Goal: Task Accomplishment & Management: Manage account settings

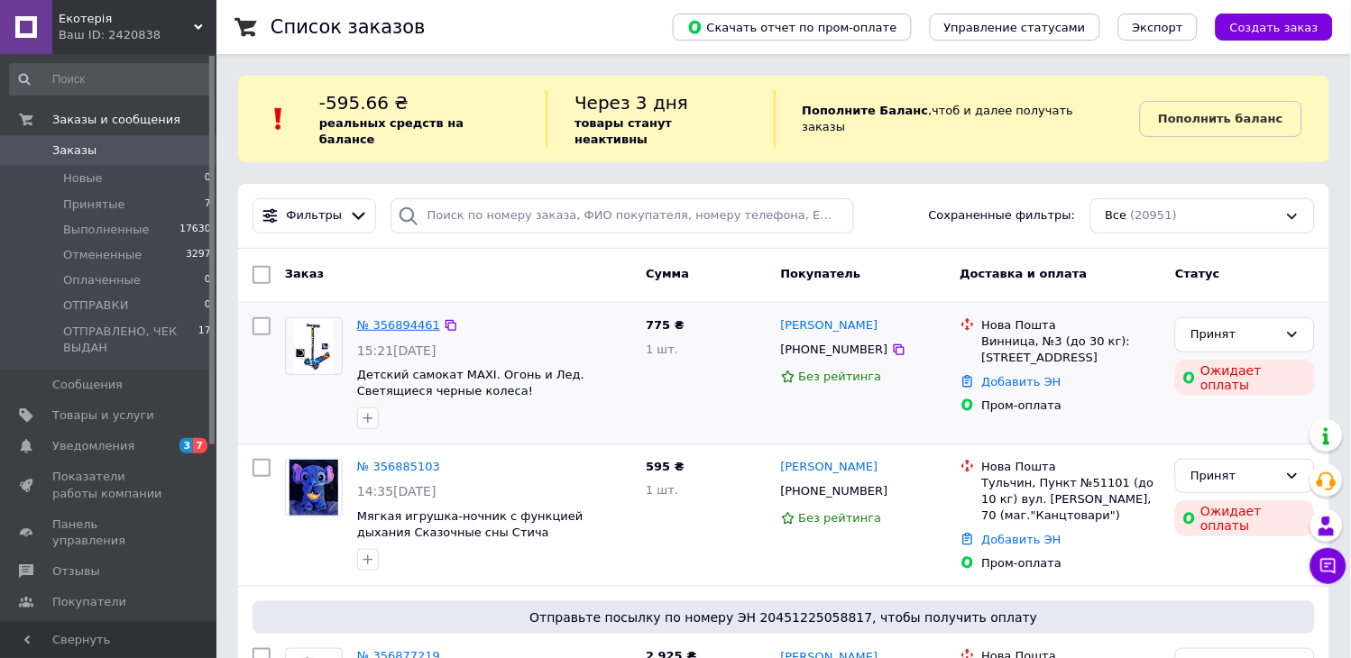
click at [416, 318] on link "№ 356894461" at bounding box center [398, 325] width 83 height 14
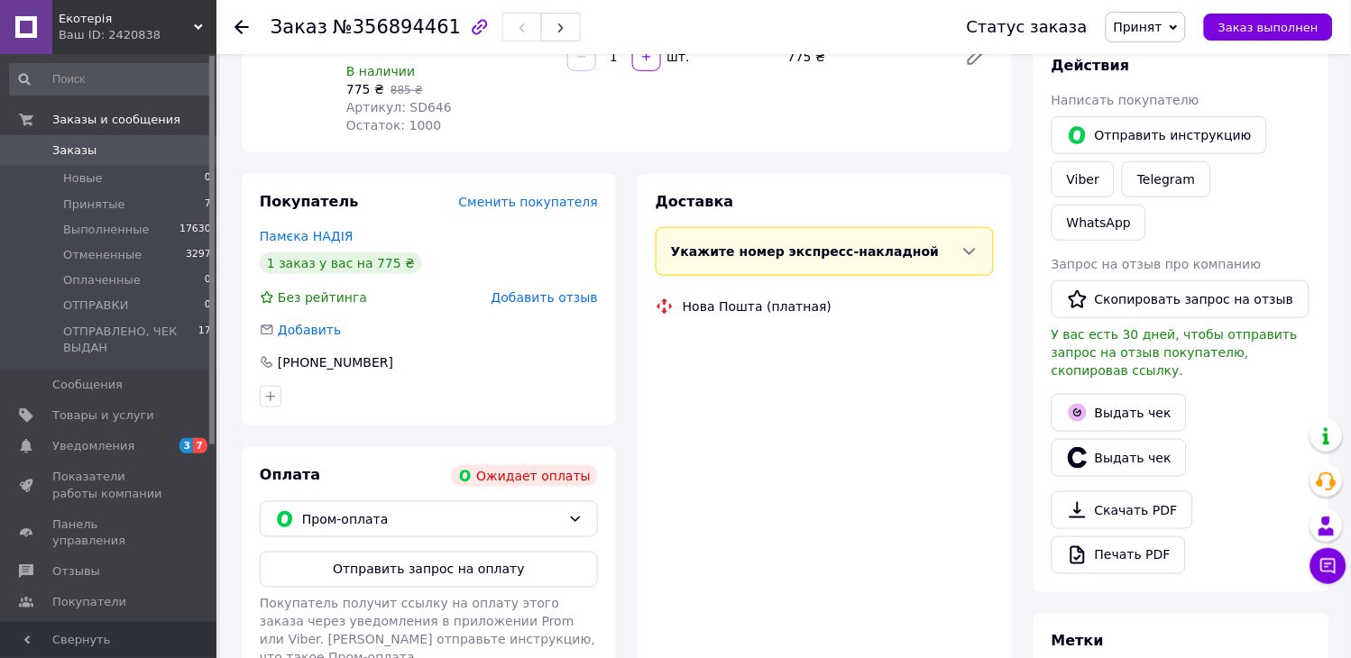
scroll to position [267, 0]
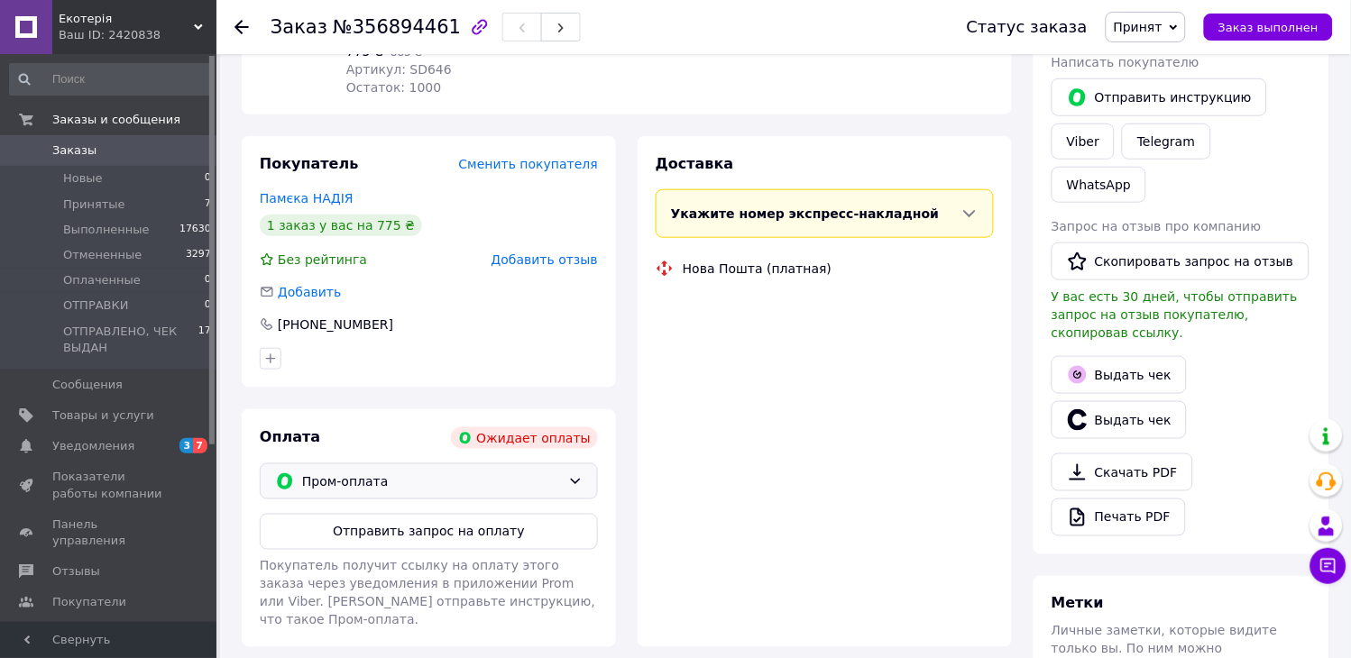
click at [443, 472] on span "Пром-оплата" at bounding box center [431, 482] width 259 height 20
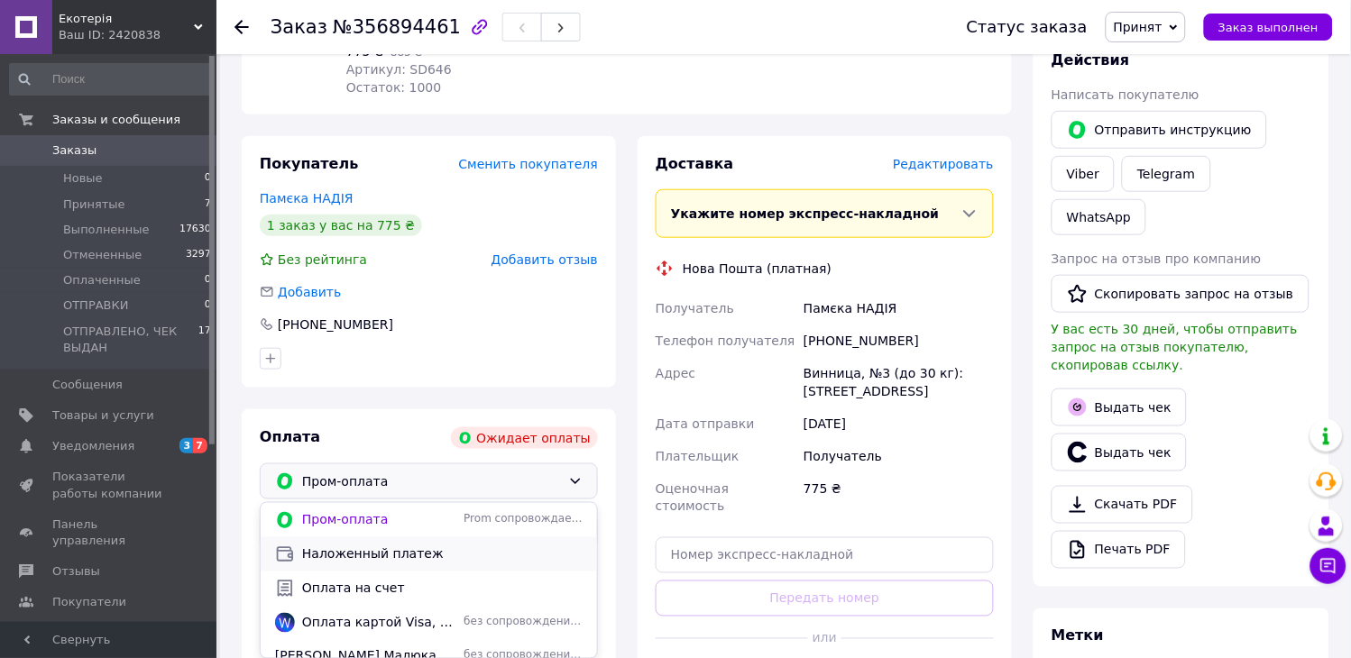
click at [404, 546] on span "Наложенный платеж" at bounding box center [442, 555] width 281 height 18
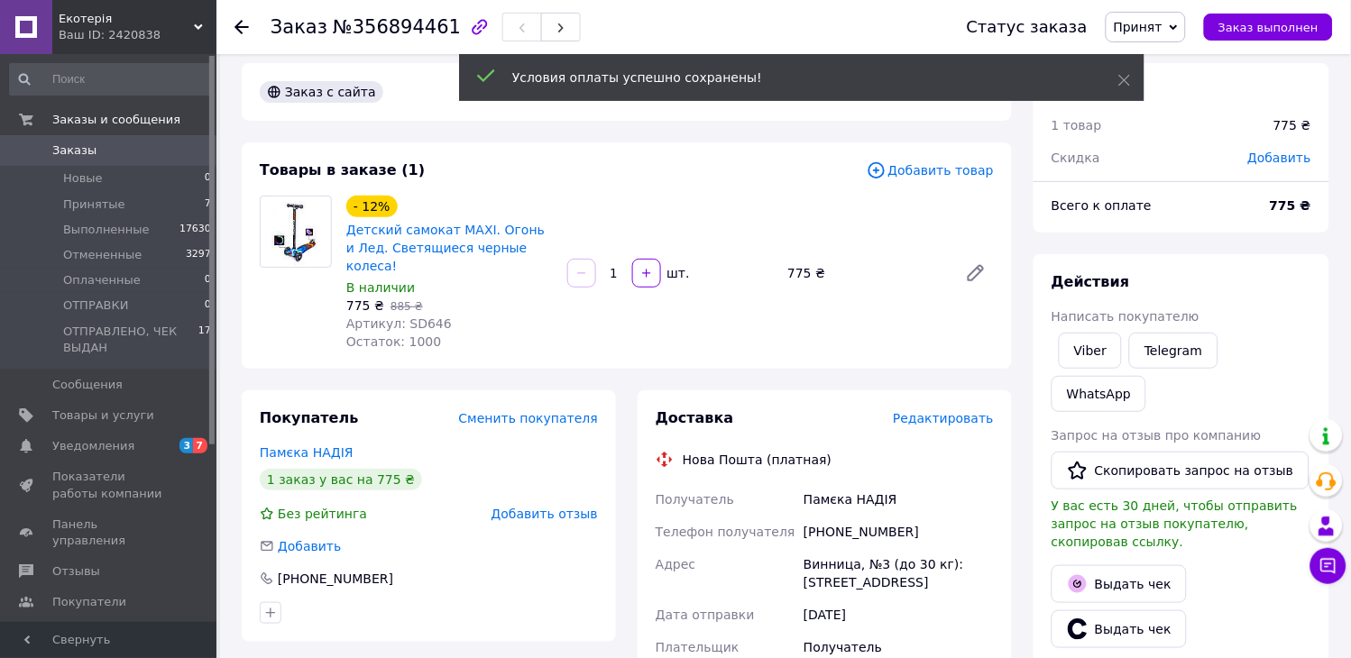
scroll to position [0, 0]
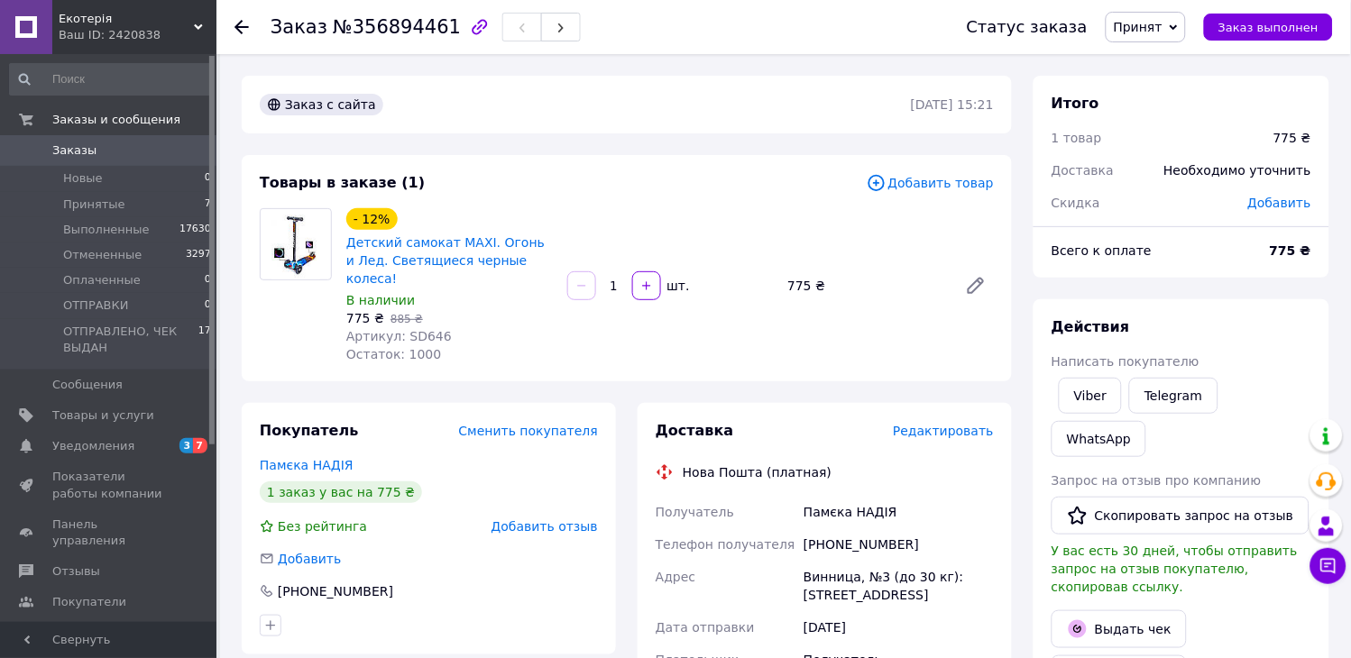
click at [86, 146] on span "Заказы" at bounding box center [74, 151] width 44 height 16
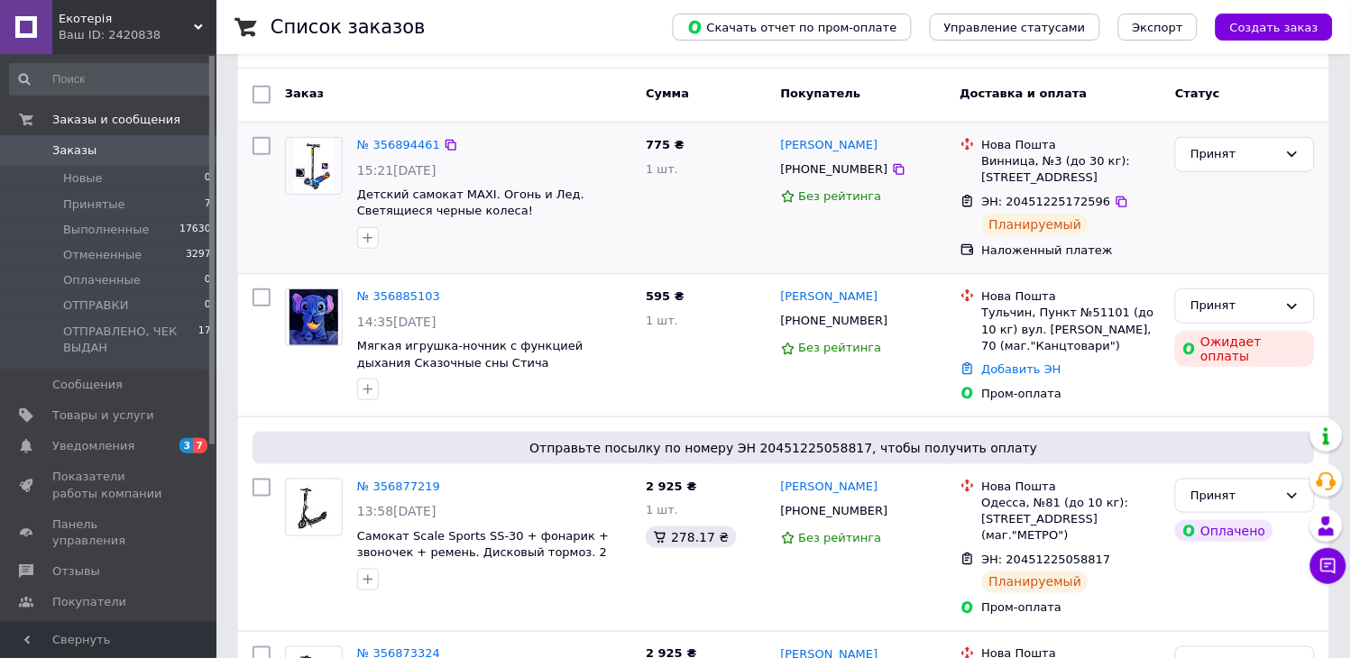
scroll to position [200, 0]
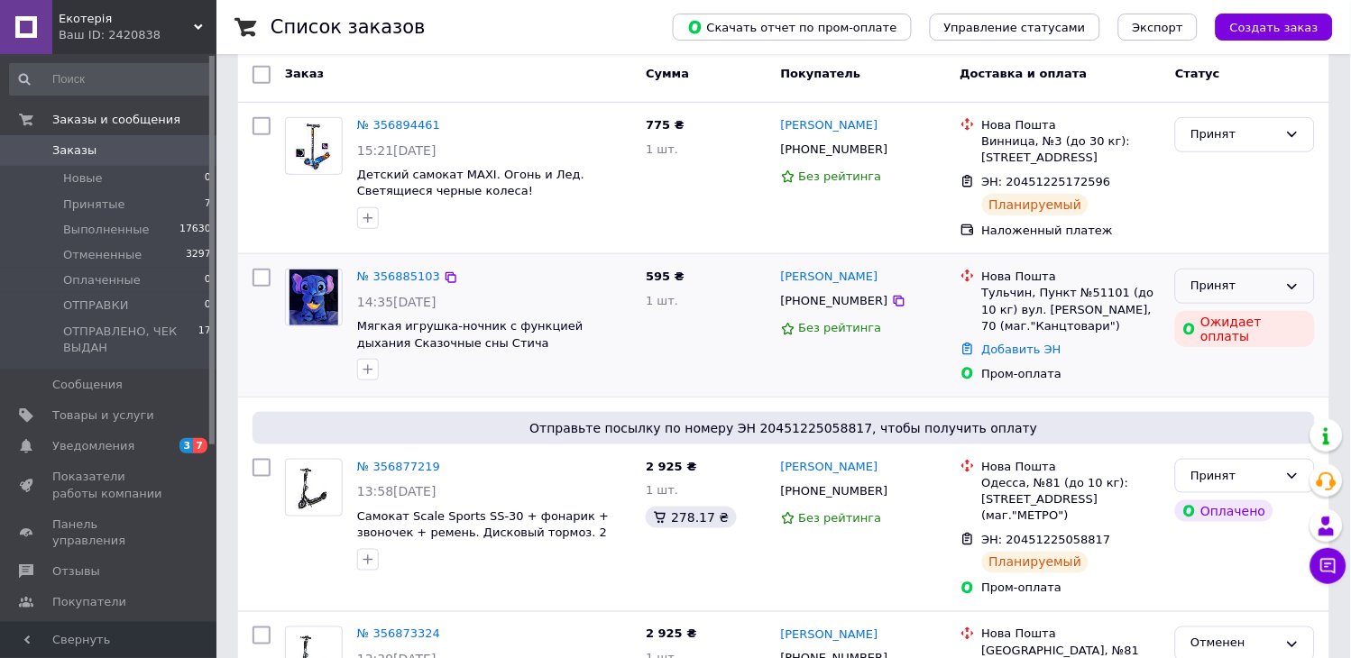
click at [1257, 277] on div "Принят" at bounding box center [1234, 286] width 87 height 19
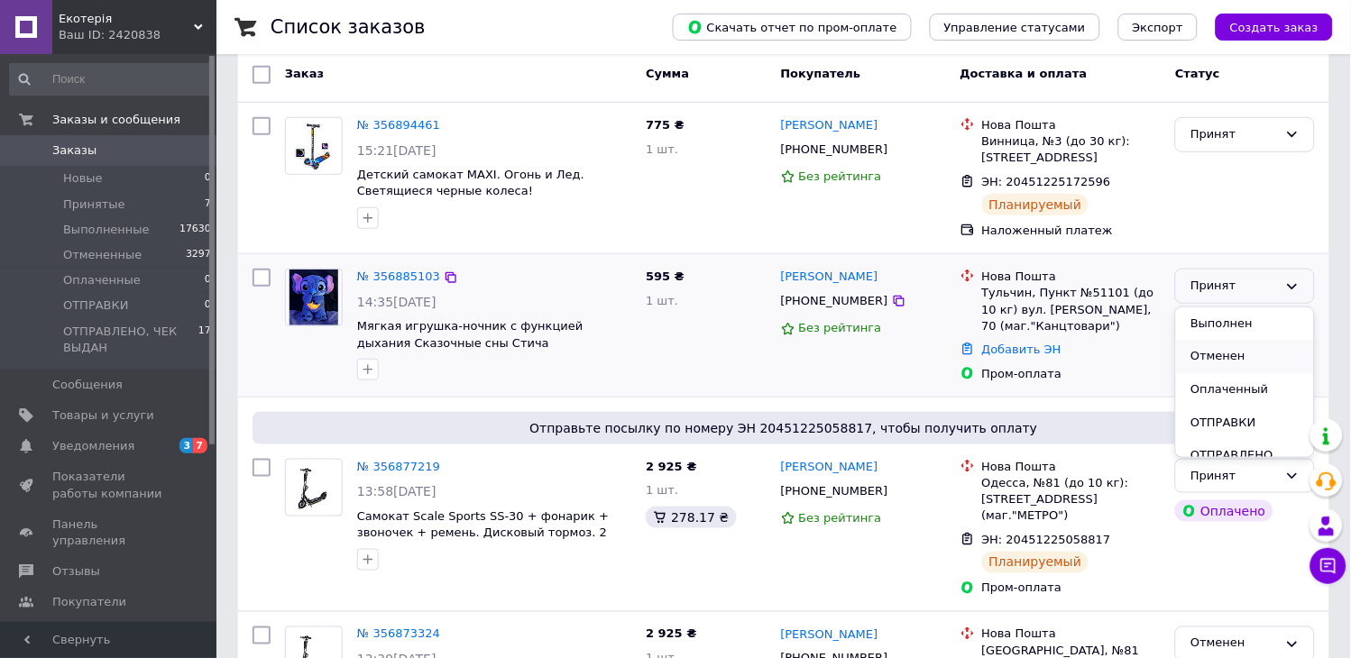
click at [1224, 341] on li "Отменен" at bounding box center [1245, 356] width 138 height 33
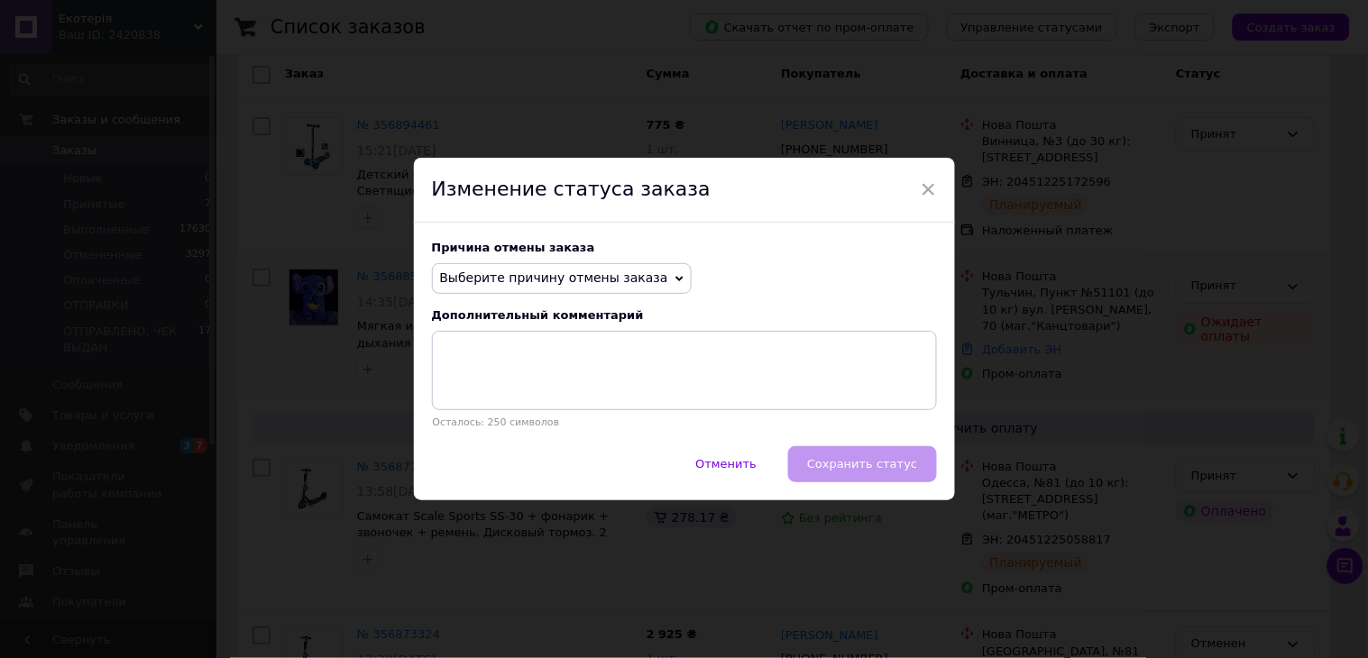
click at [623, 276] on span "Выберите причину отмены заказа" at bounding box center [554, 278] width 228 height 14
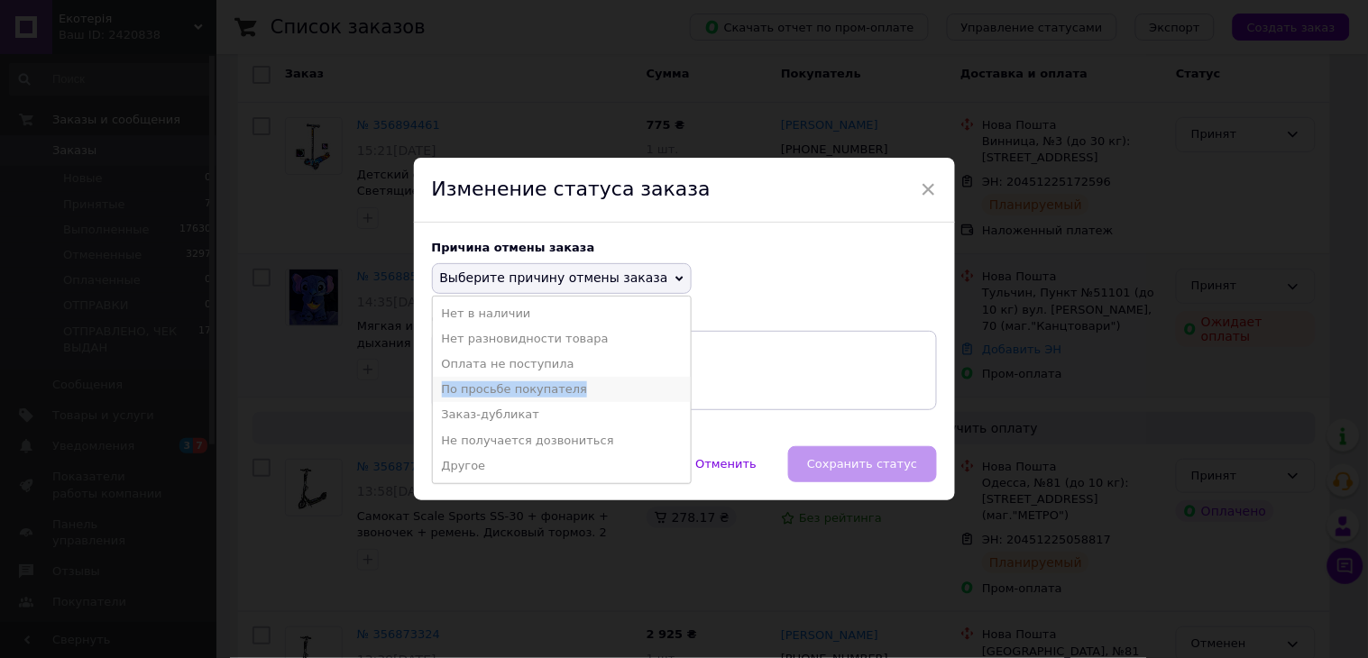
drag, startPoint x: 570, startPoint y: 373, endPoint x: 572, endPoint y: 395, distance: 22.6
click at [572, 395] on ul "Нет в наличии Нет разновидности товара Оплата не поступила По просьбе покупател…" at bounding box center [562, 390] width 260 height 189
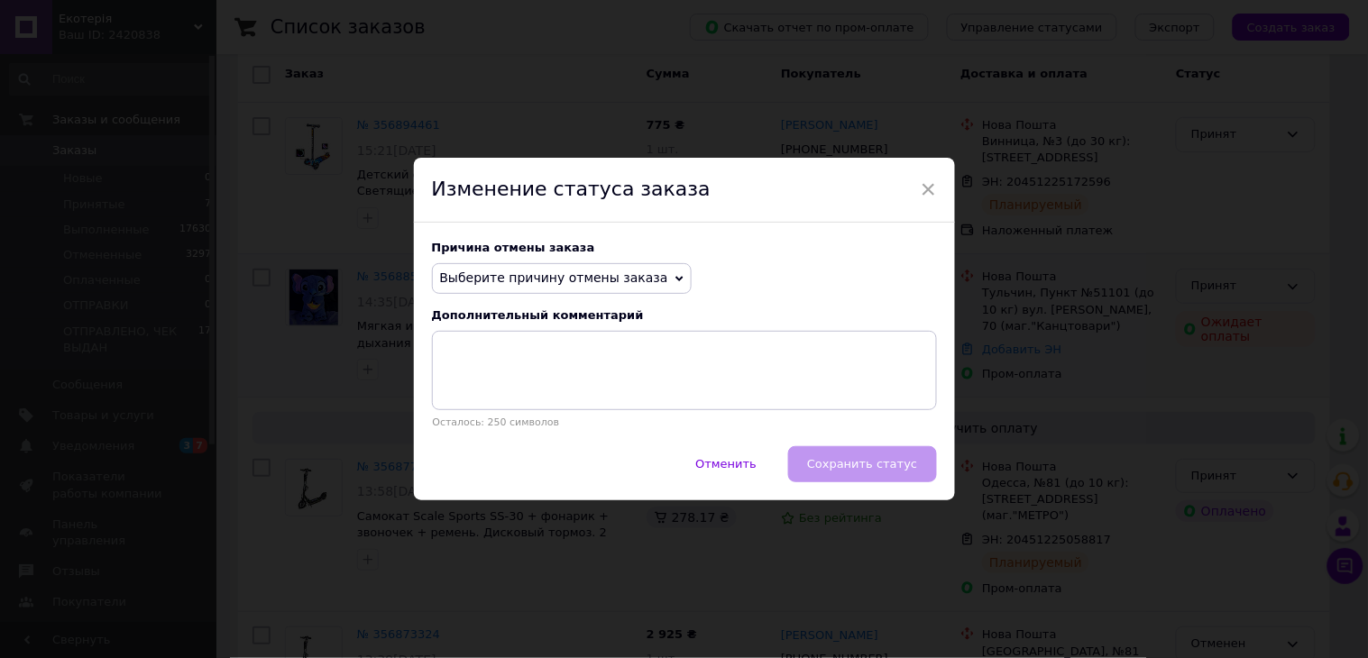
click at [578, 277] on span "Выберите причину отмены заказа" at bounding box center [554, 278] width 228 height 14
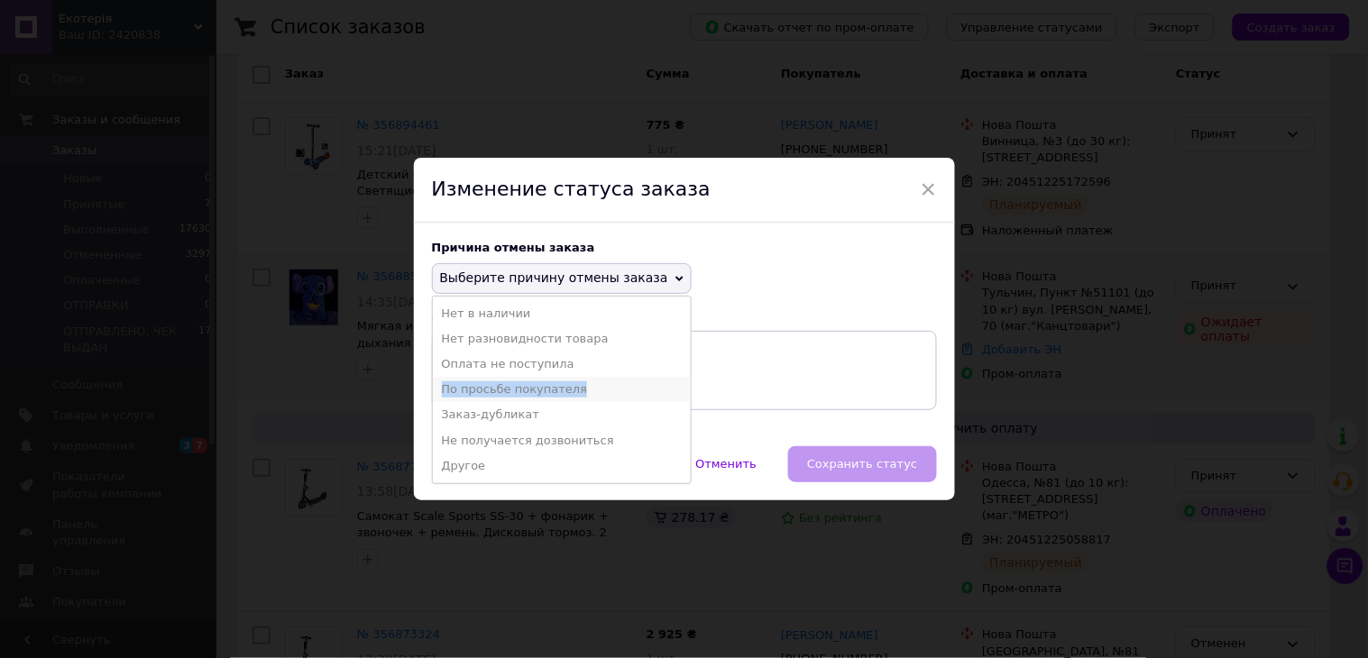
click at [556, 385] on li "По просьбе покупателя" at bounding box center [562, 389] width 258 height 25
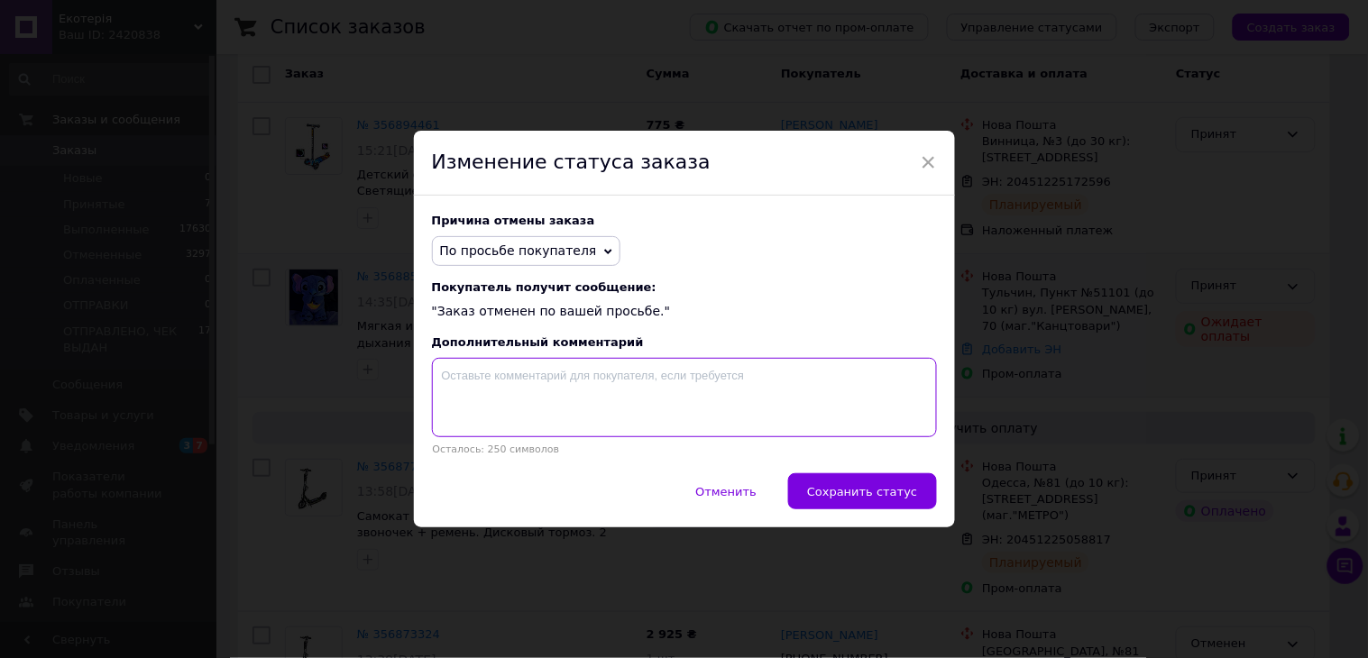
click at [724, 406] on textarea at bounding box center [684, 397] width 505 height 79
type textarea "Нічого не замовляли"
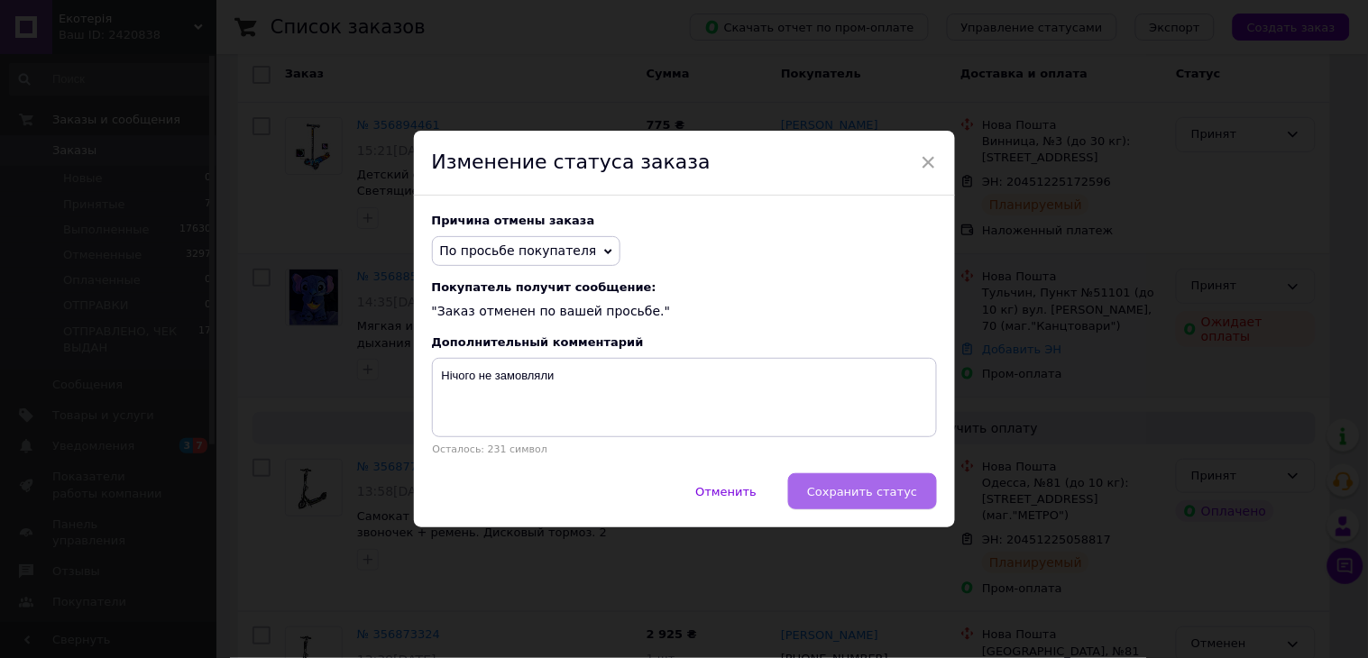
click at [864, 498] on span "Сохранить статус" at bounding box center [862, 492] width 110 height 14
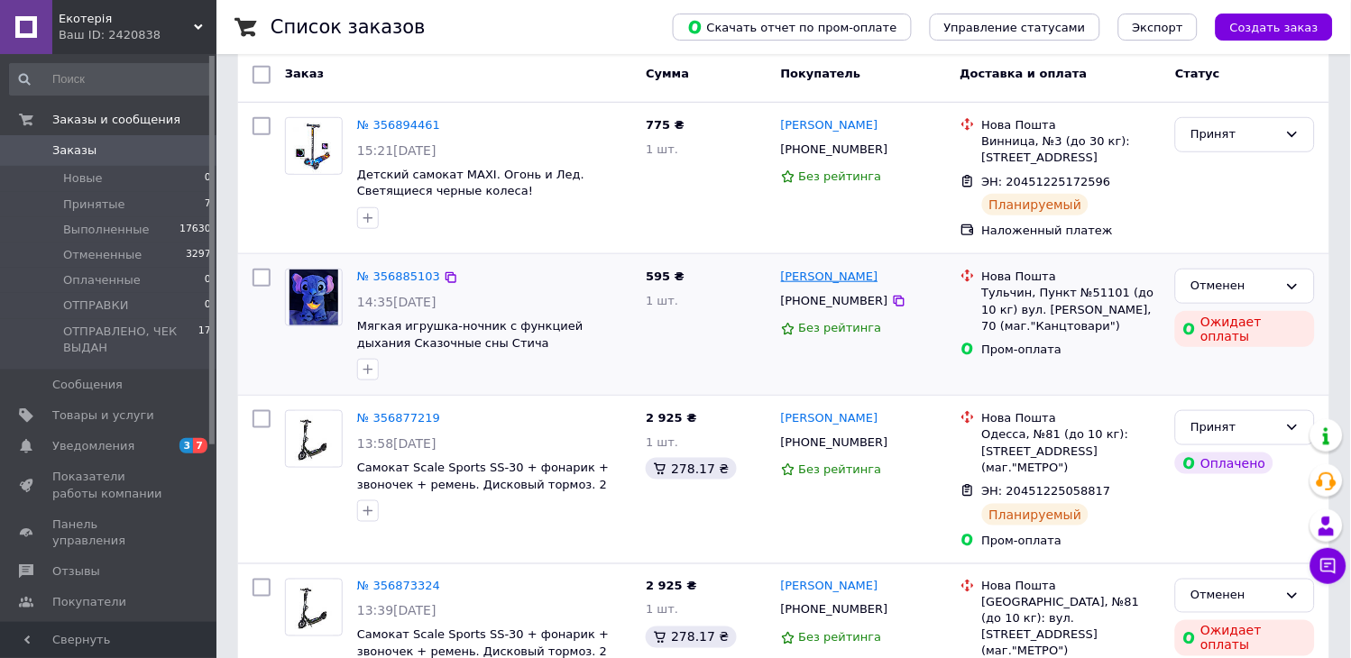
click at [814, 269] on link "[PERSON_NAME]" at bounding box center [829, 277] width 97 height 17
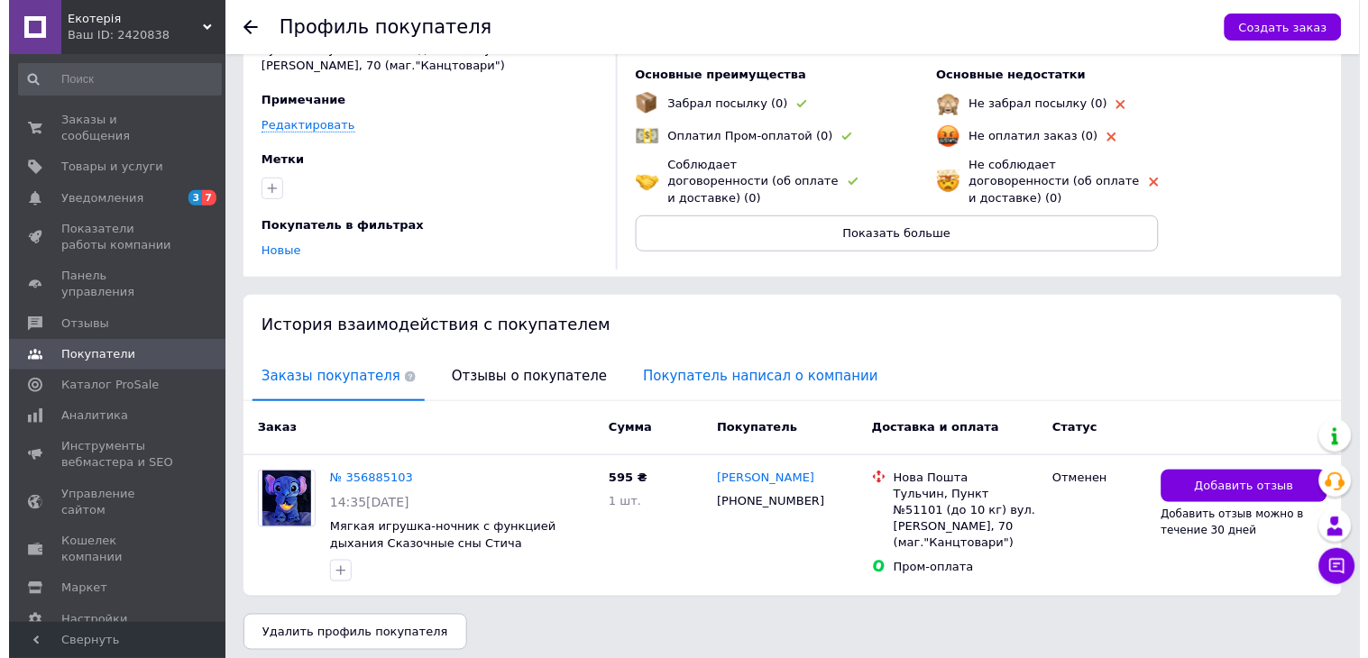
scroll to position [131, 0]
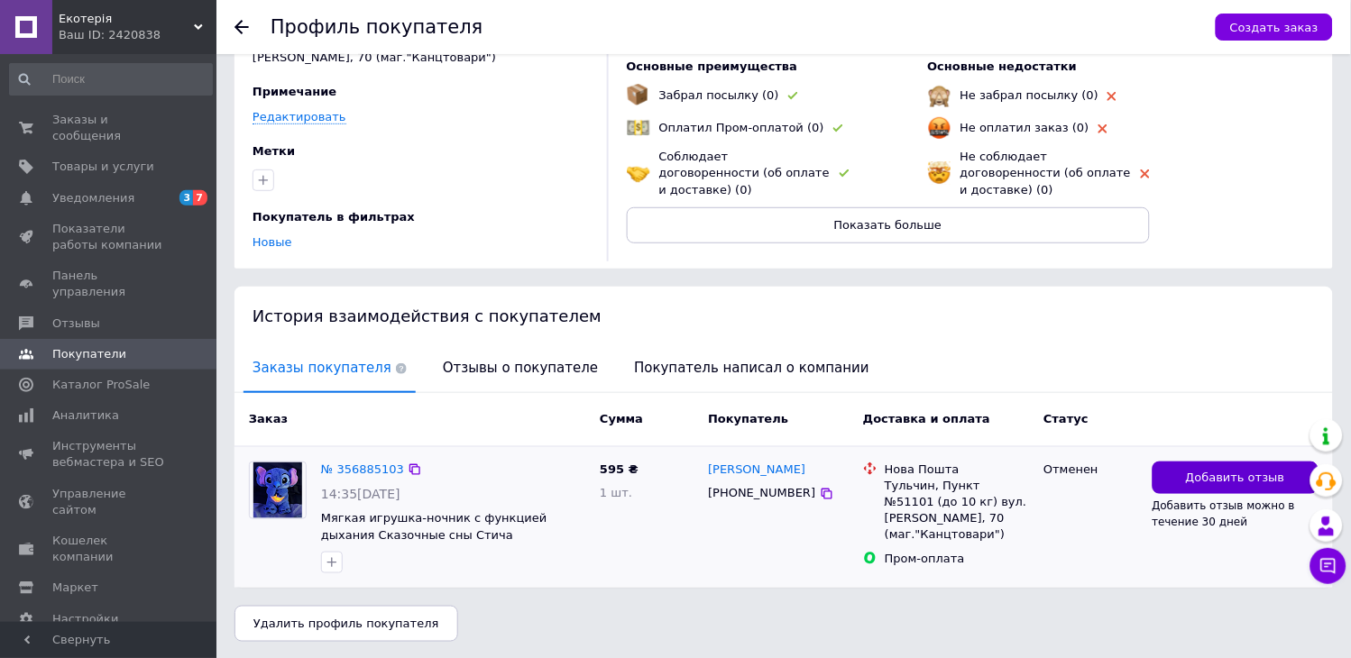
click at [1183, 480] on button "Добавить отзыв" at bounding box center [1236, 478] width 166 height 33
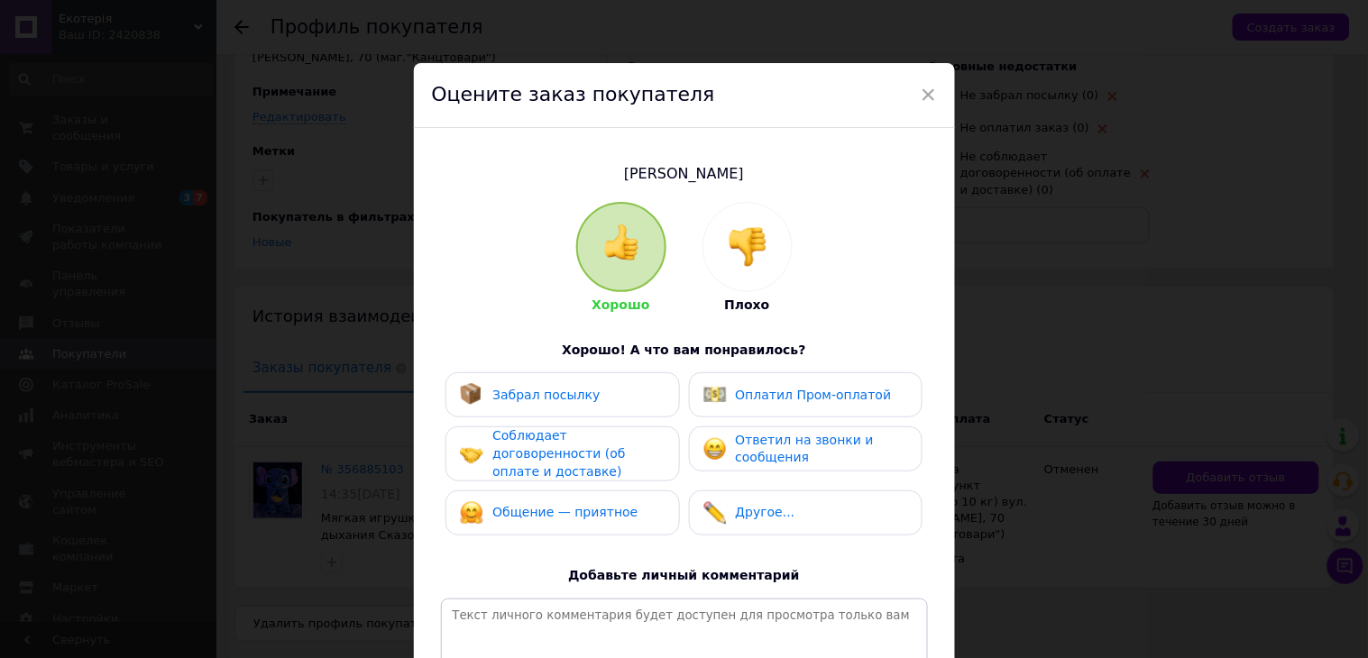
drag, startPoint x: 725, startPoint y: 277, endPoint x: 723, endPoint y: 291, distance: 14.5
click at [726, 277] on div at bounding box center [748, 247] width 88 height 88
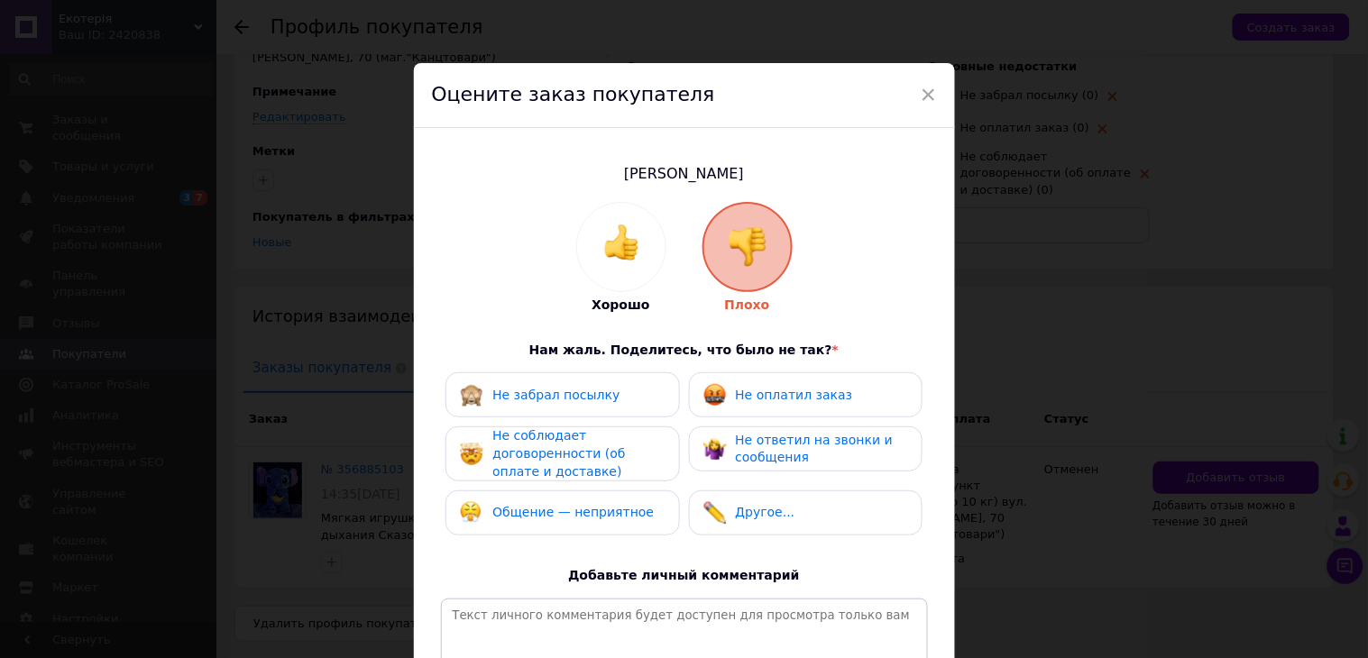
click at [772, 442] on span "Не ответил на звонки и сообщения" at bounding box center [815, 449] width 158 height 32
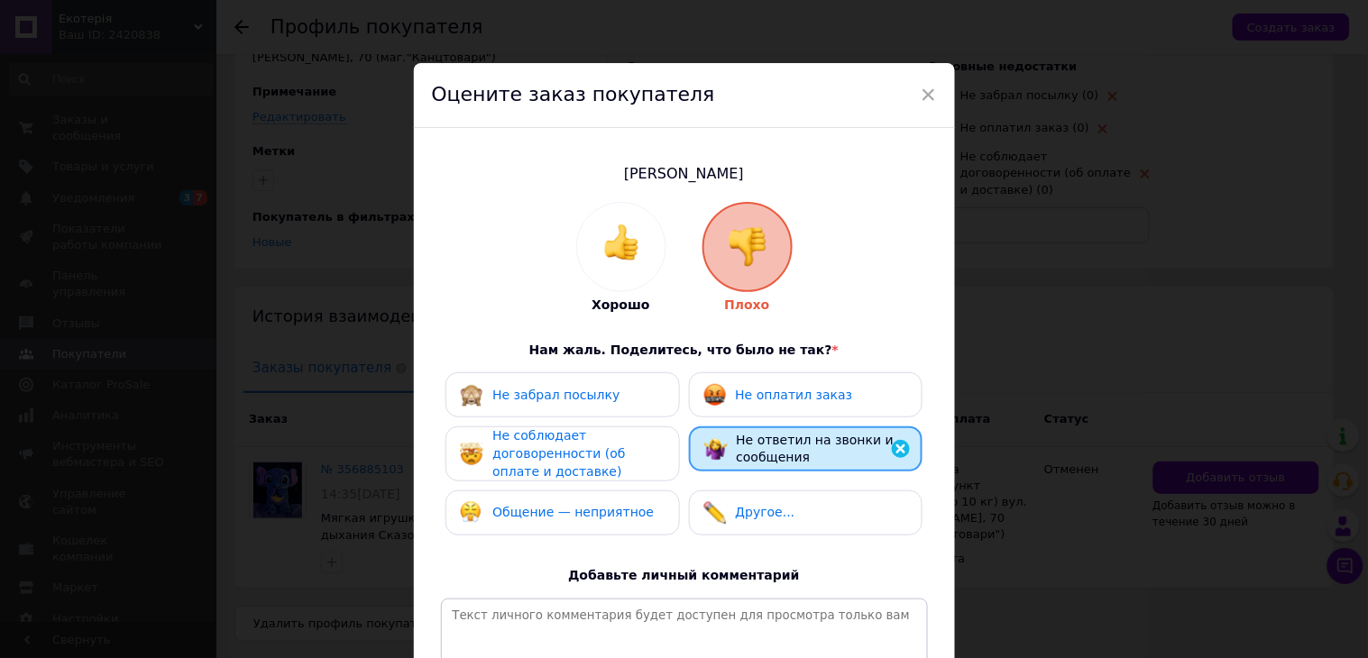
click at [518, 510] on span "Общение — неприятное" at bounding box center [572, 512] width 161 height 14
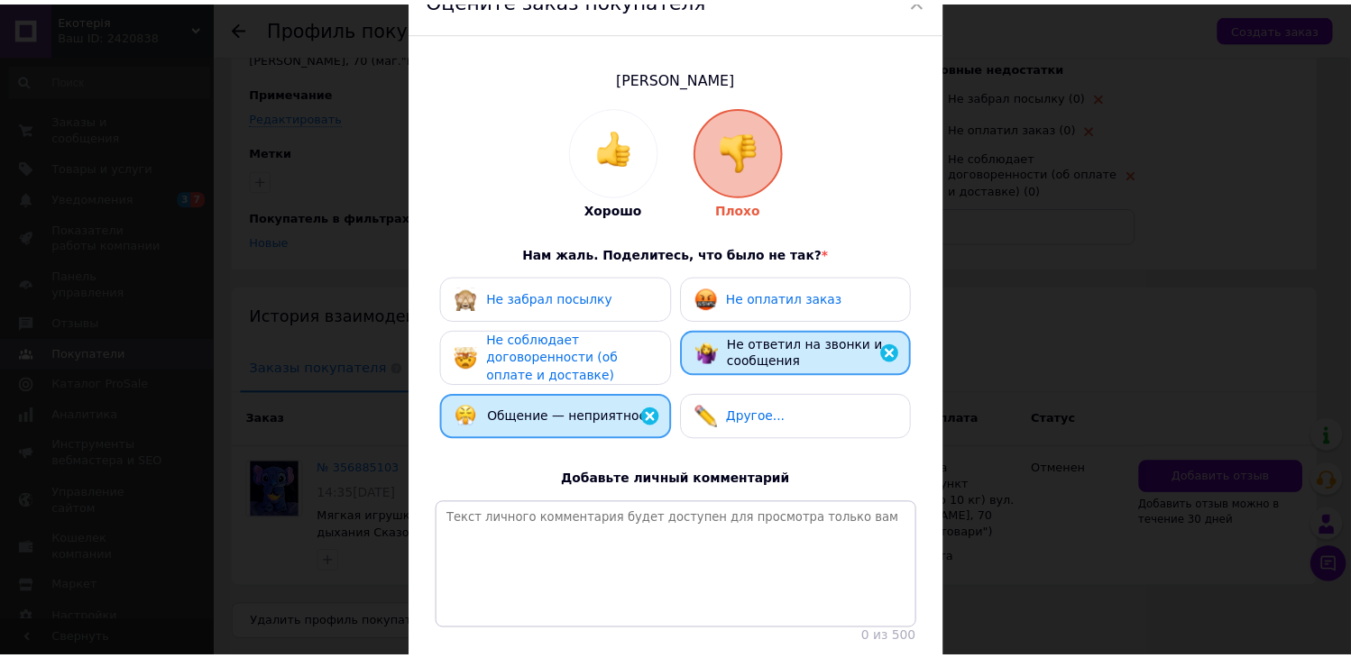
scroll to position [241, 0]
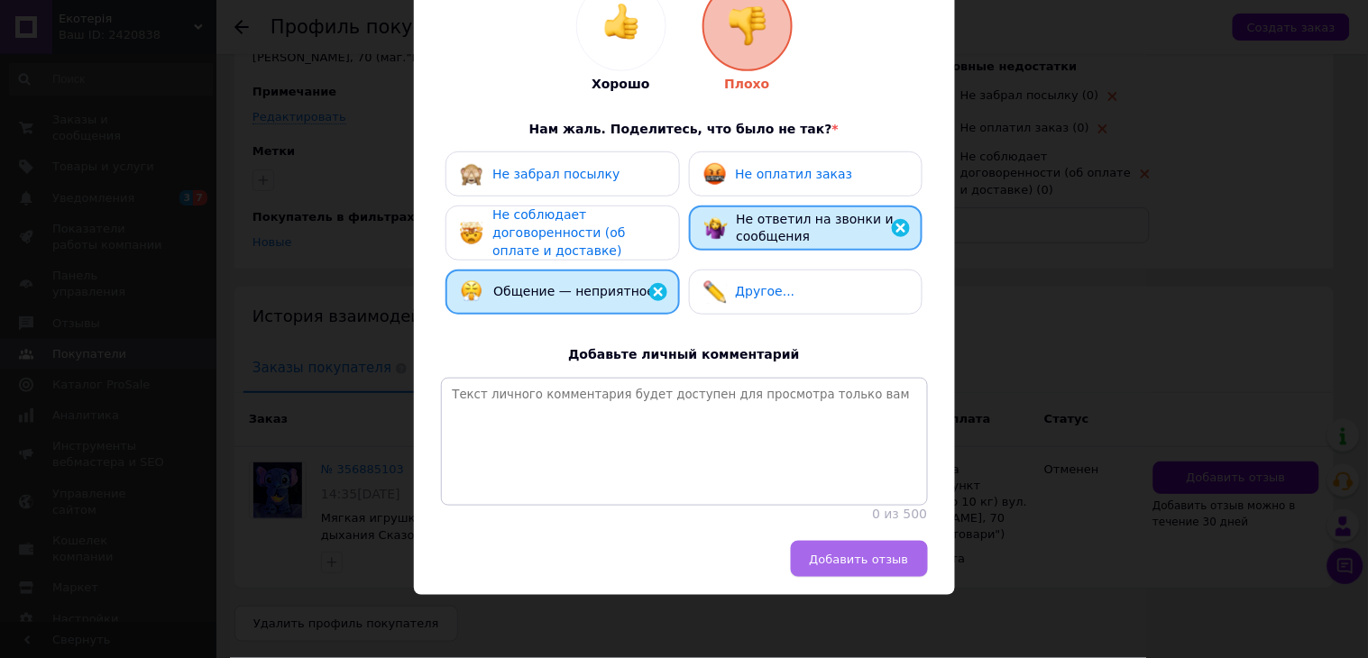
click at [832, 574] on button "Добавить отзыв" at bounding box center [859, 559] width 137 height 36
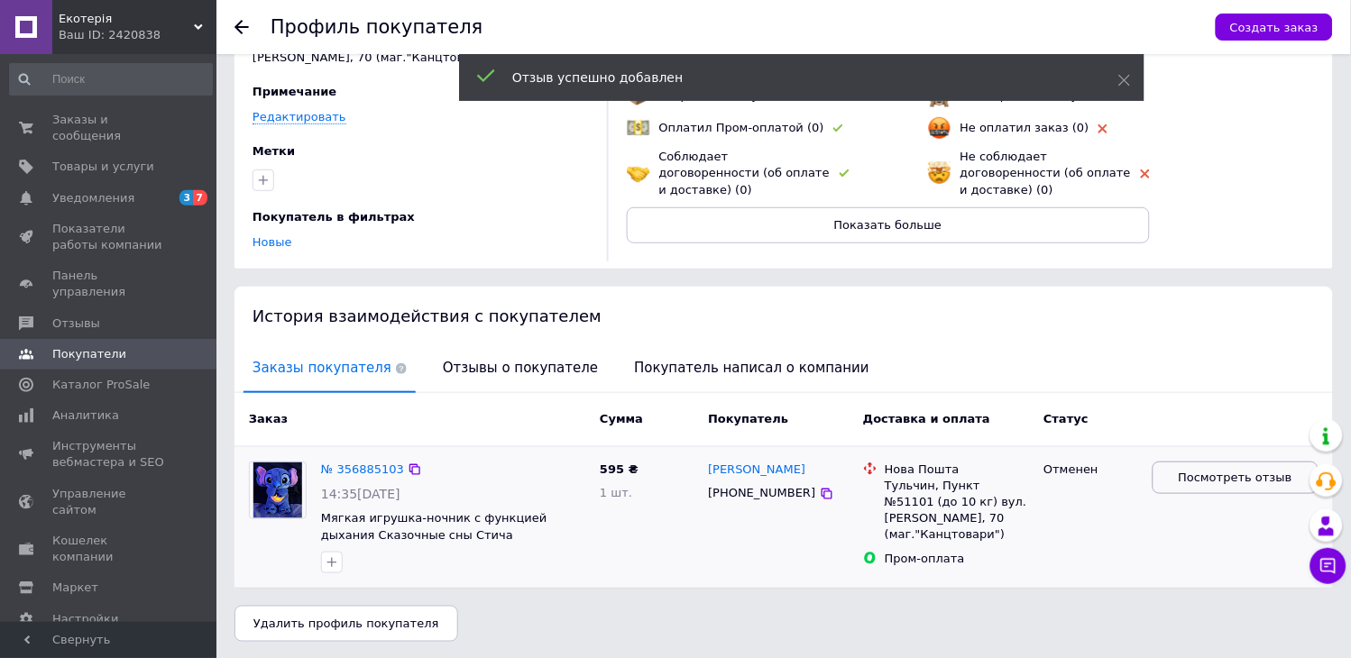
click at [1284, 478] on span "Посмотреть отзыв" at bounding box center [1236, 478] width 114 height 17
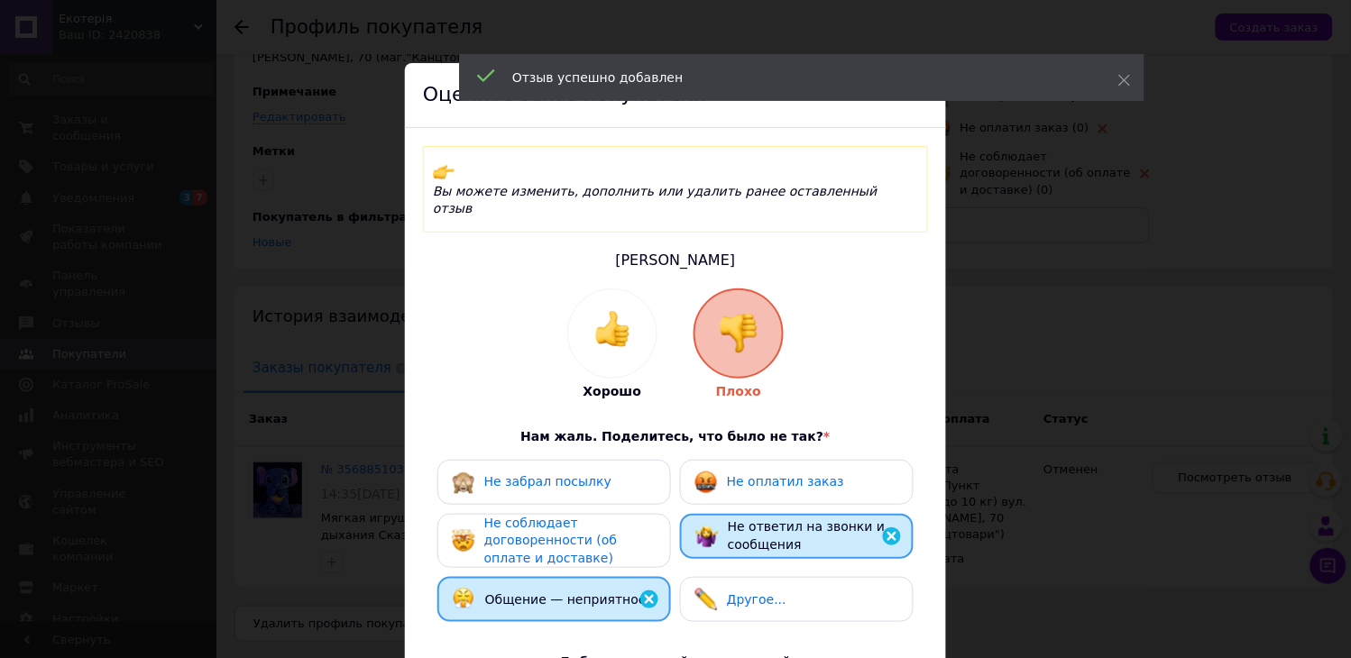
click at [731, 474] on span "Не оплатил заказ" at bounding box center [785, 481] width 117 height 14
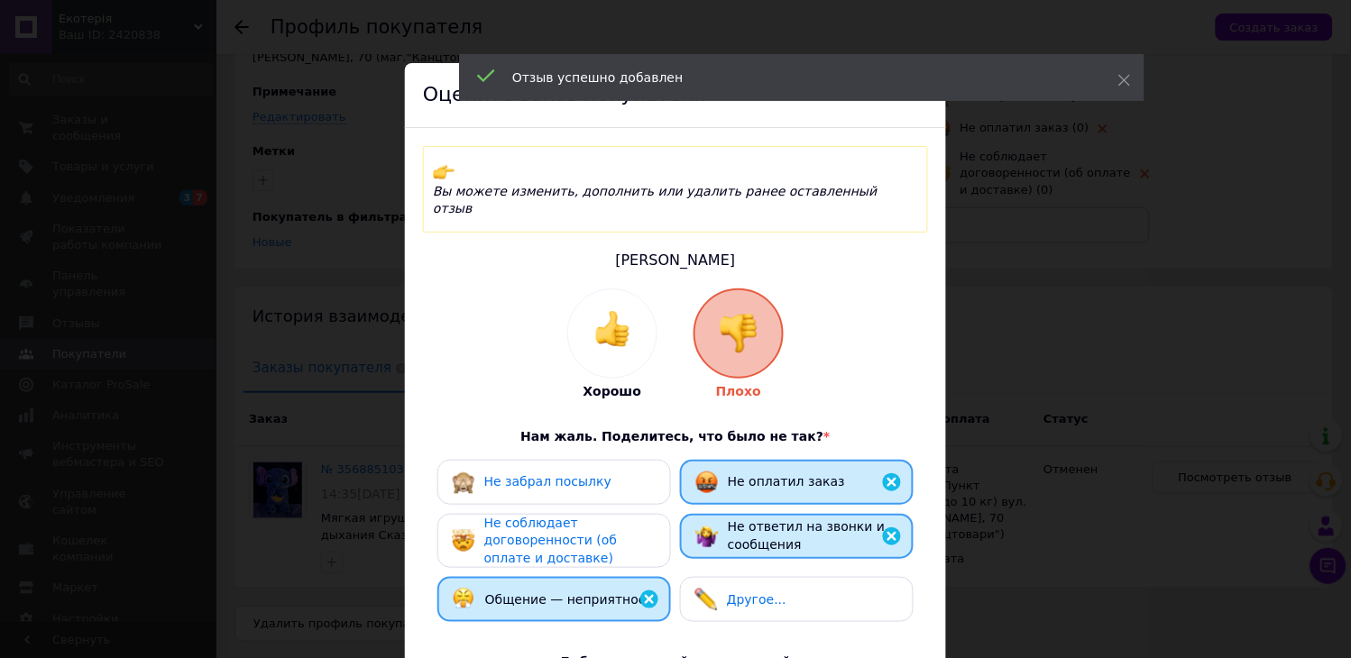
scroll to position [293, 0]
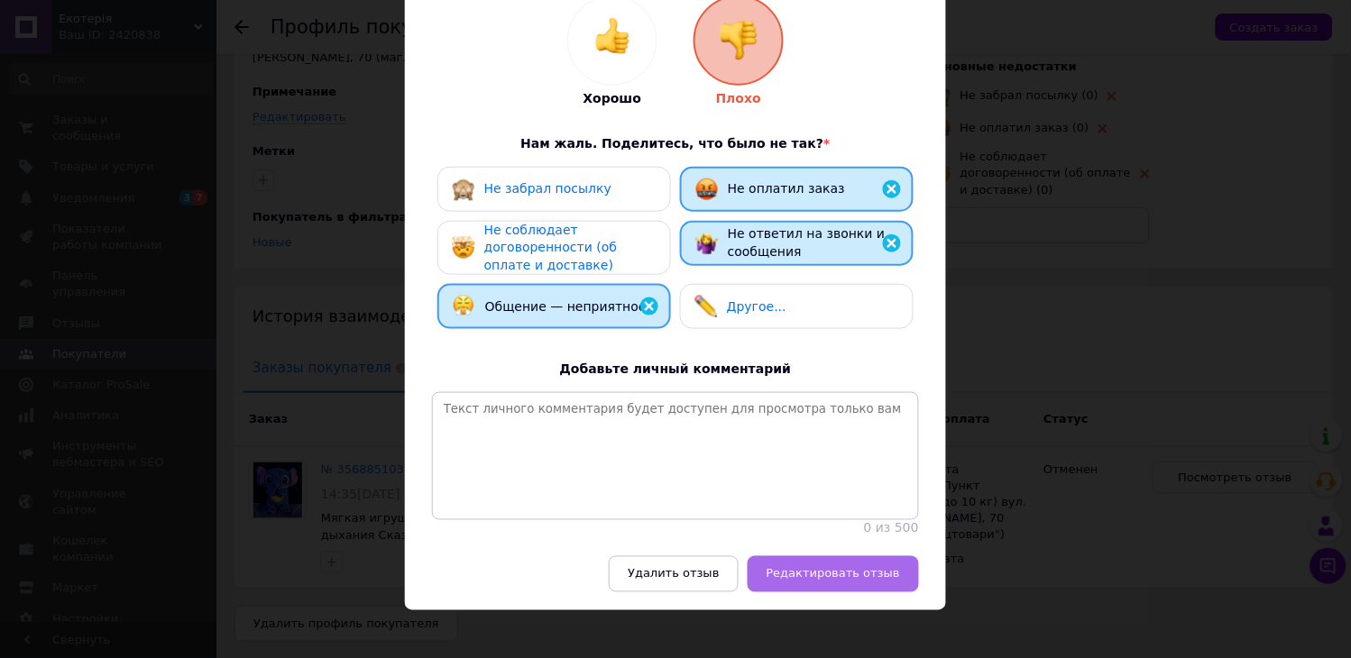
click at [846, 570] on button "Редактировать отзыв" at bounding box center [833, 575] width 171 height 36
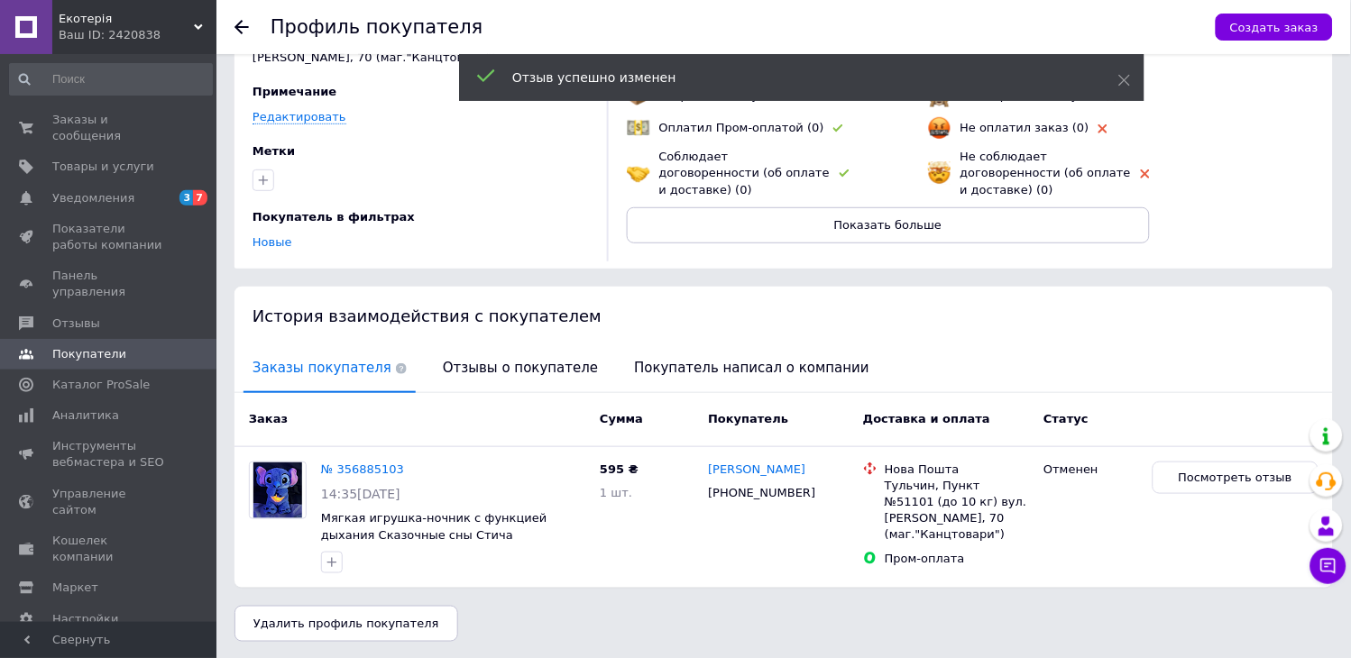
click at [1041, 410] on div "Статус" at bounding box center [1090, 420] width 108 height 32
click at [321, 472] on link "№ 356885103" at bounding box center [362, 470] width 83 height 14
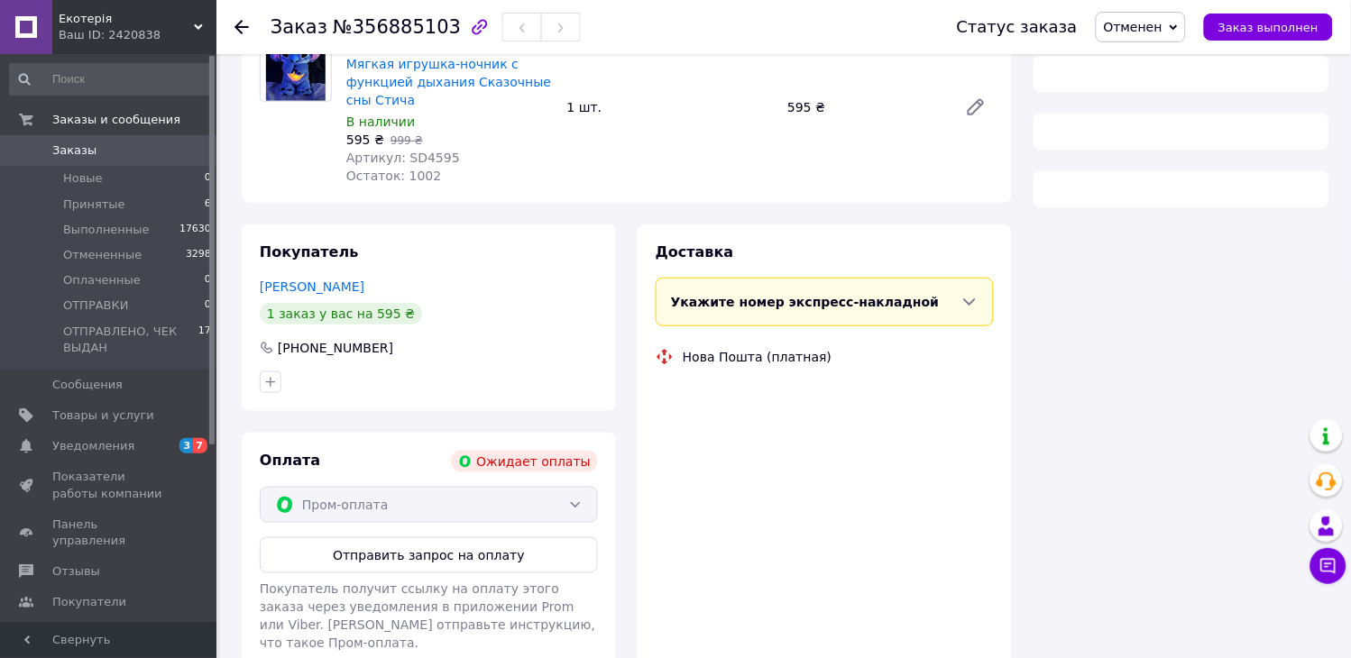
scroll to position [253, 0]
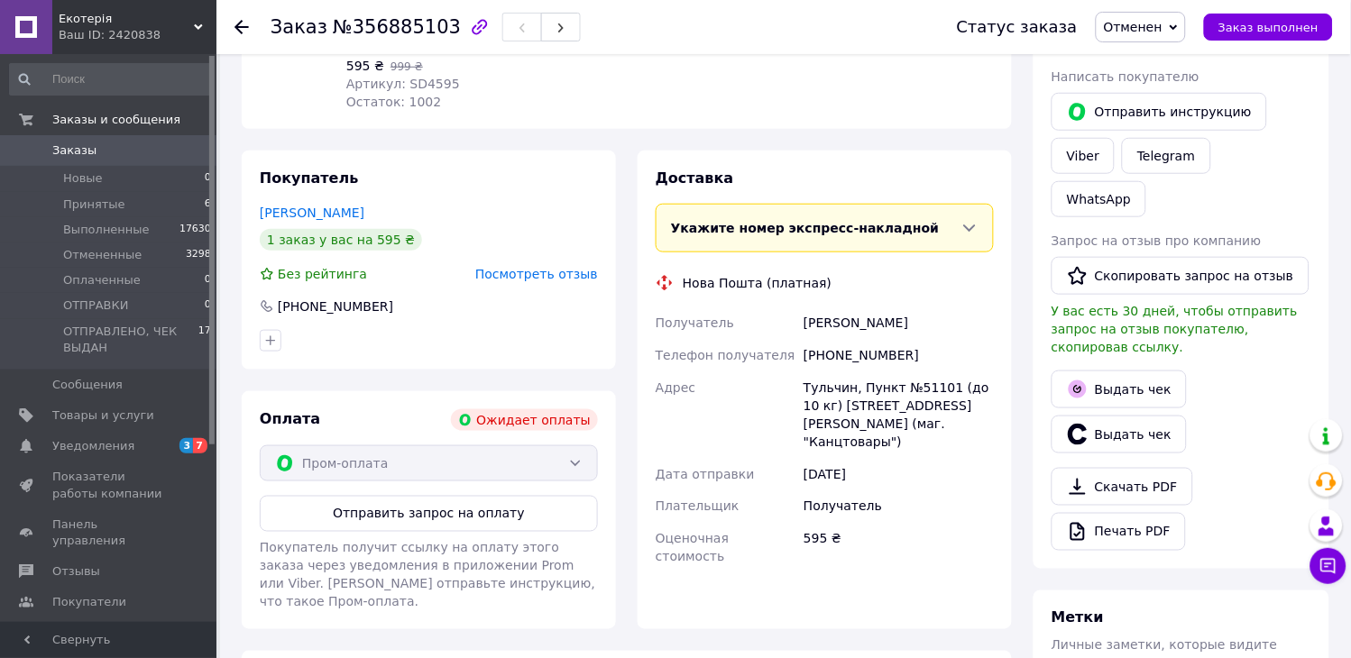
click at [130, 146] on span "Заказы" at bounding box center [109, 151] width 115 height 16
